Goal: Information Seeking & Learning: Learn about a topic

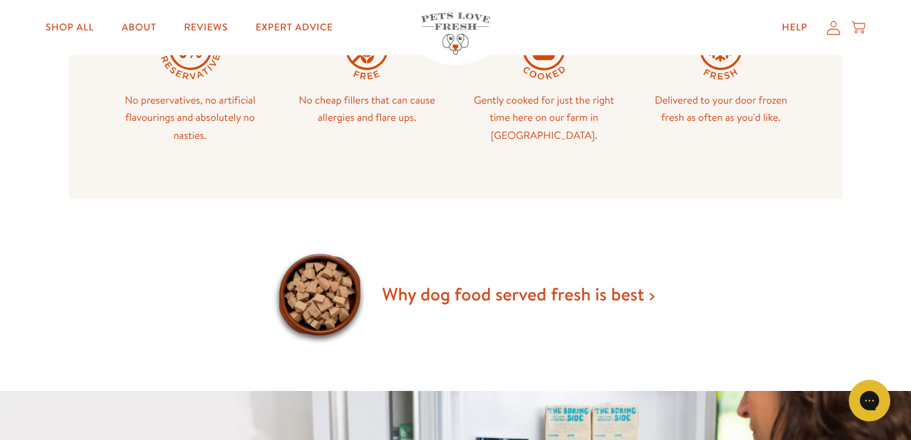
scroll to position [785, 0]
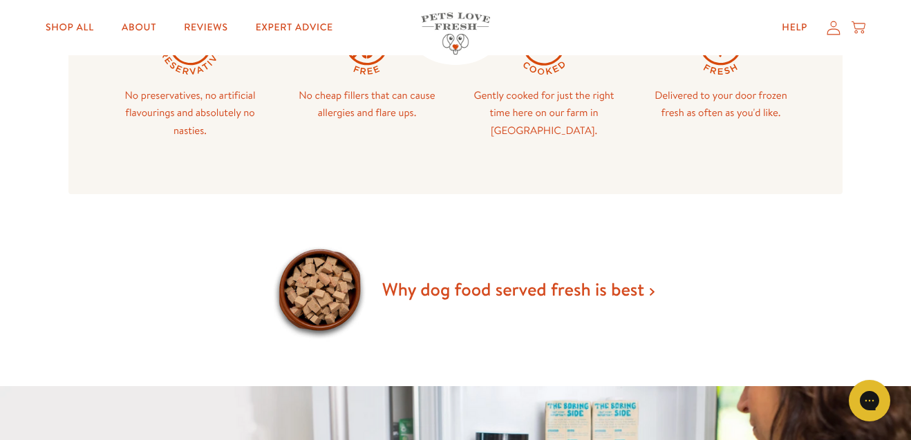
drag, startPoint x: 0, startPoint y: 0, endPoint x: 922, endPoint y: 144, distance: 932.8
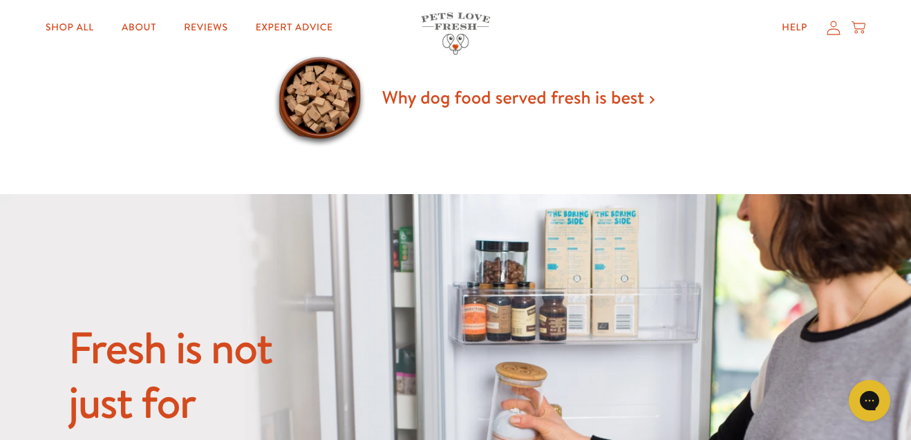
scroll to position [998, 0]
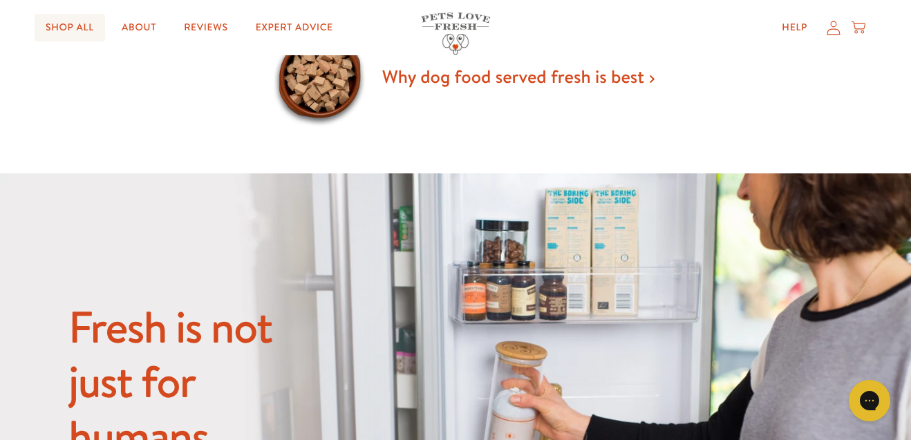
click at [74, 28] on link "Shop All" at bounding box center [70, 28] width 71 height 28
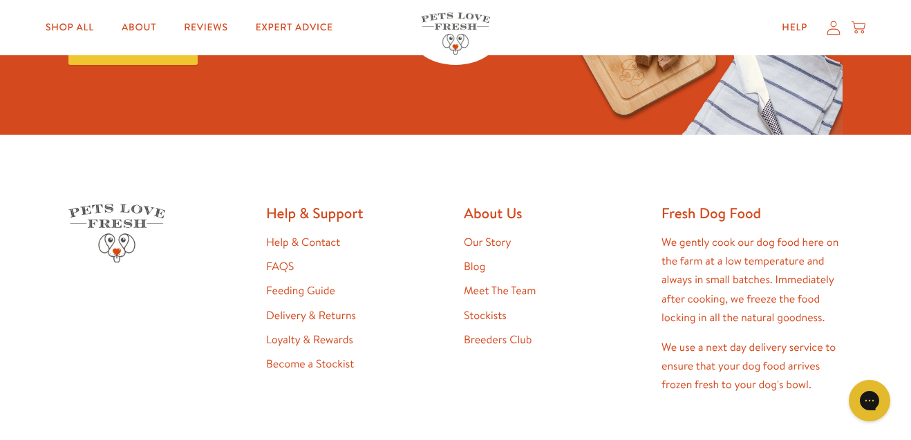
scroll to position [2222, 0]
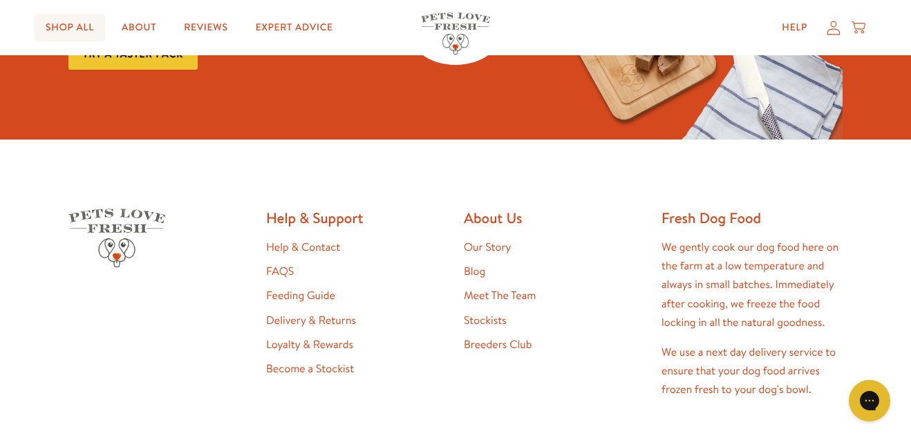
click at [64, 24] on link "Shop All" at bounding box center [70, 28] width 71 height 28
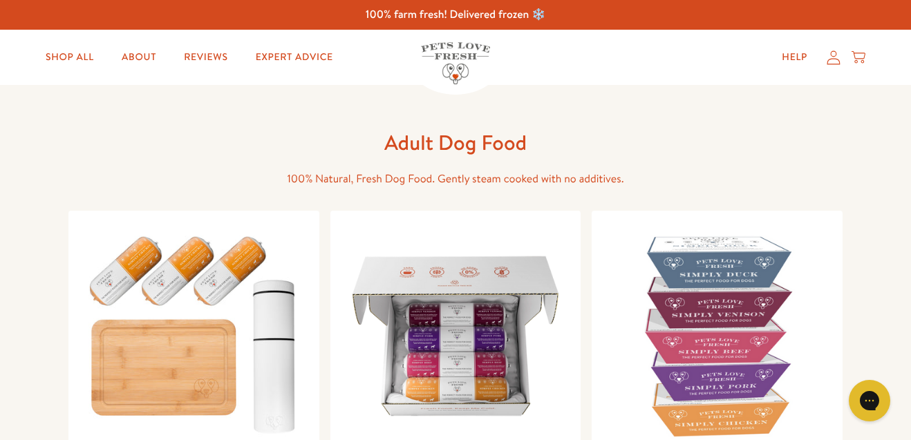
click at [502, 17] on div "100% farm fresh! Delivered frozen ❄️" at bounding box center [455, 15] width 911 height 30
click at [459, 152] on h1 "Adult Dog Food" at bounding box center [455, 142] width 442 height 27
click at [134, 55] on link "About" at bounding box center [139, 58] width 57 height 28
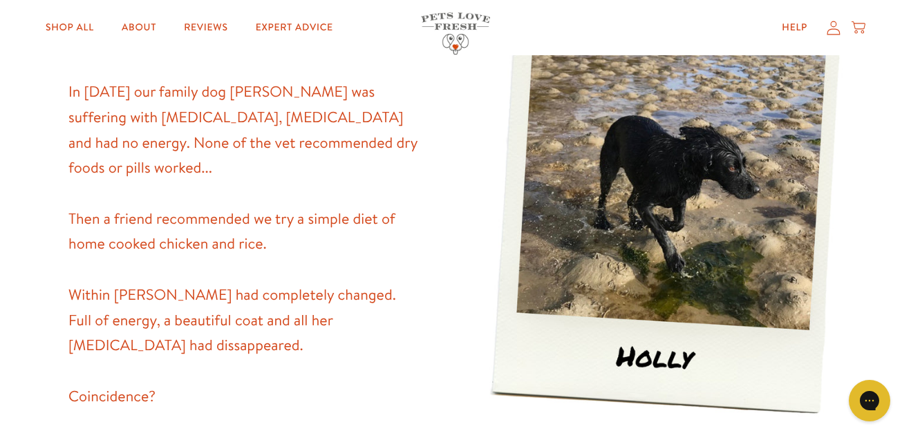
scroll to position [514, 0]
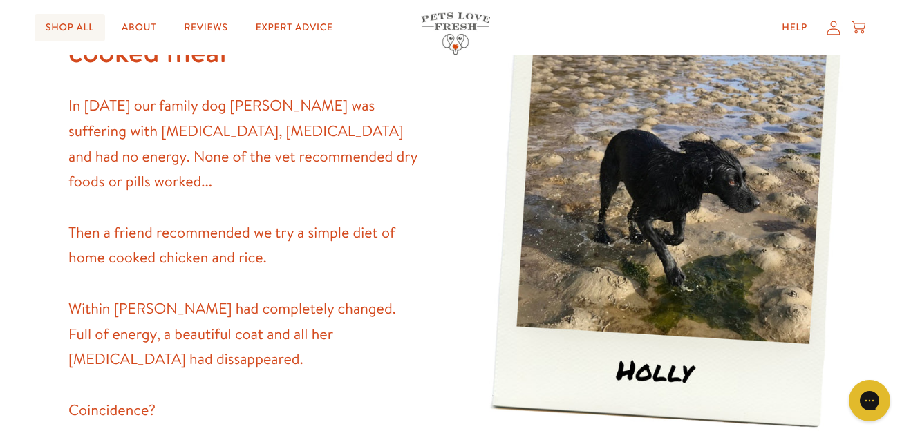
click at [53, 24] on link "Shop All" at bounding box center [70, 28] width 71 height 28
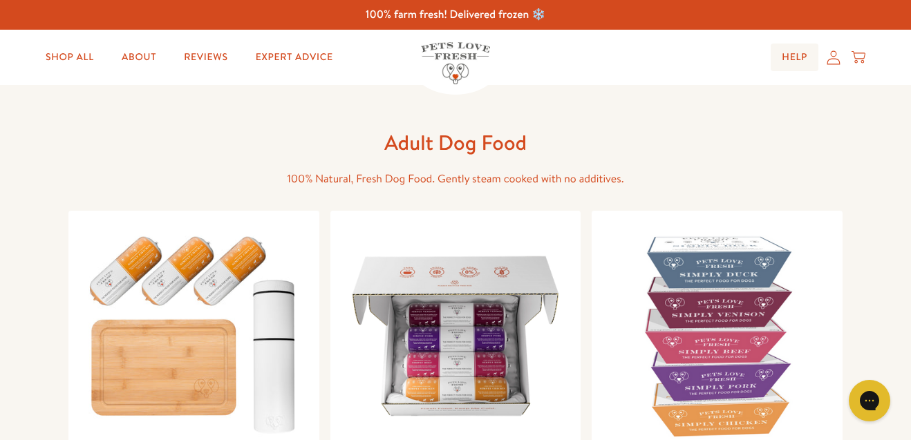
click at [793, 54] on link "Help" at bounding box center [795, 58] width 48 height 28
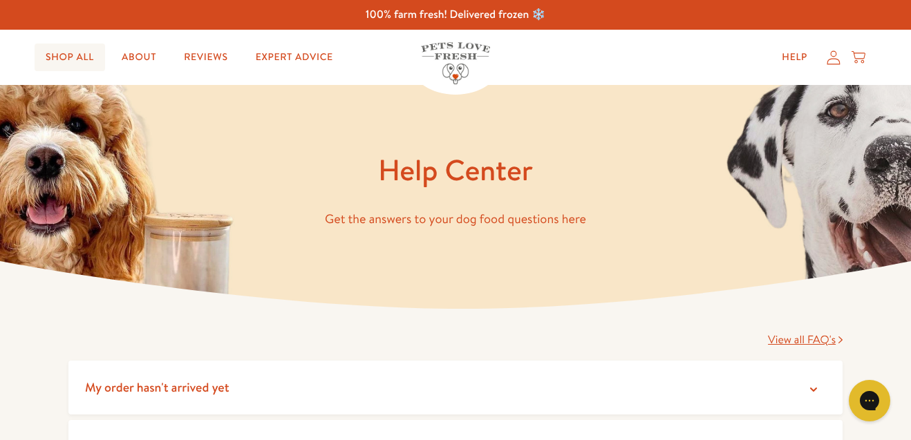
click at [82, 55] on link "Shop All" at bounding box center [70, 58] width 71 height 28
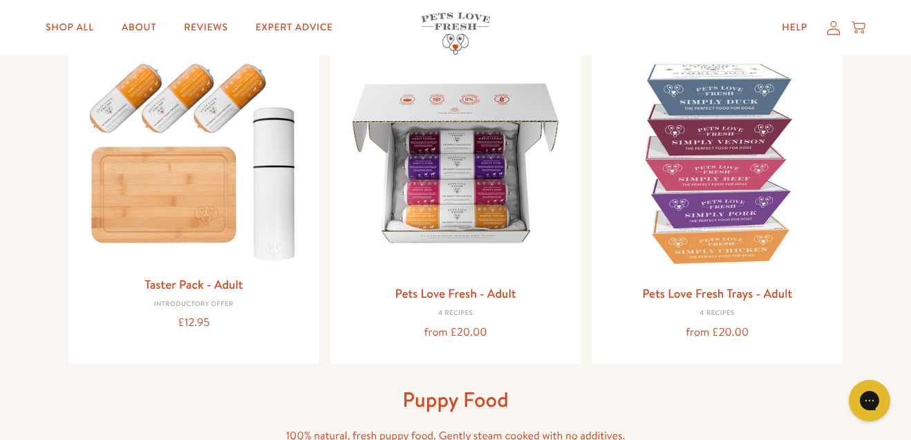
scroll to position [169, 0]
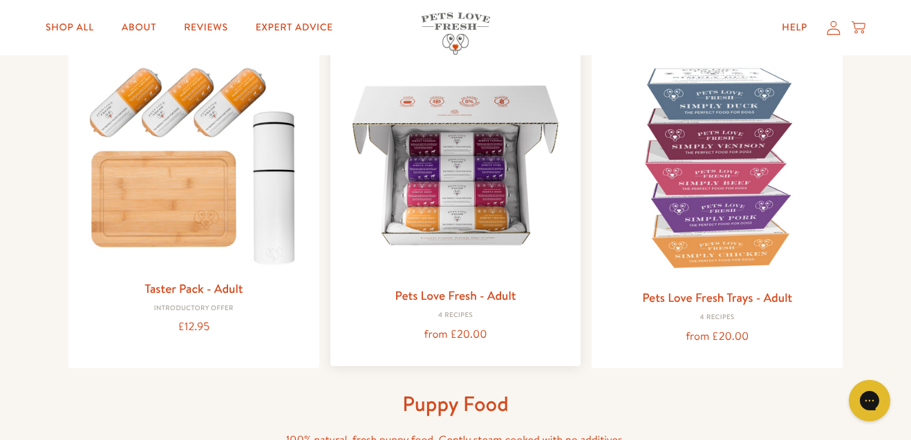
click at [451, 138] on img at bounding box center [456, 165] width 229 height 229
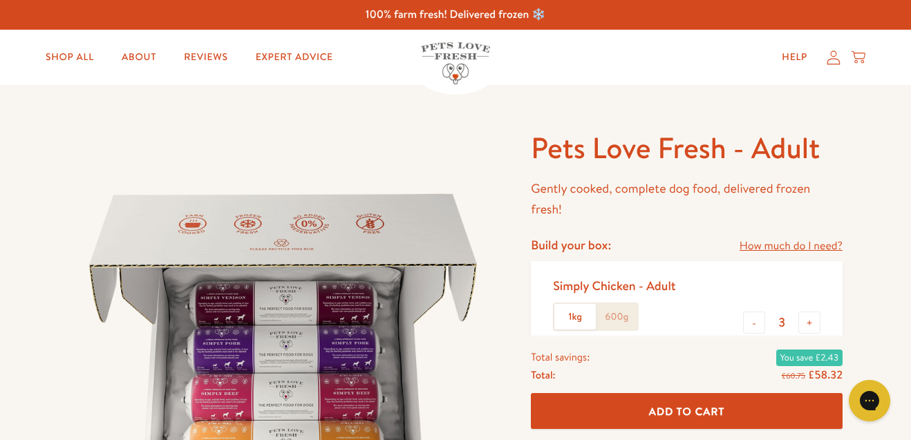
click at [563, 10] on div "100% farm fresh! Delivered frozen ❄️" at bounding box center [455, 15] width 911 height 30
click at [50, 55] on link "Shop All" at bounding box center [70, 58] width 71 height 28
